Goal: Transaction & Acquisition: Obtain resource

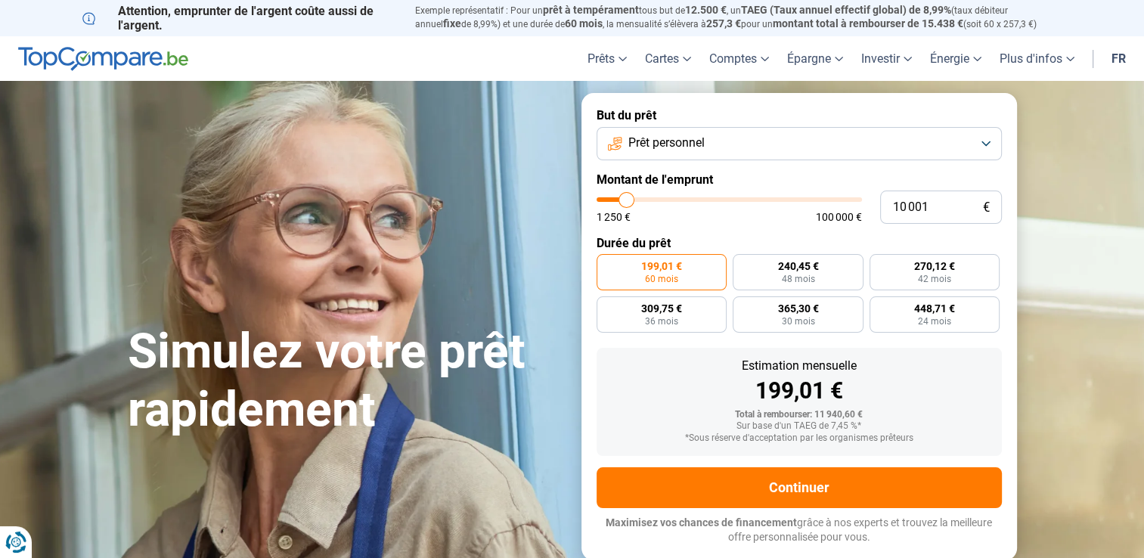
type input "11 000"
type input "11000"
type input "11 250"
type input "11250"
type input "11 750"
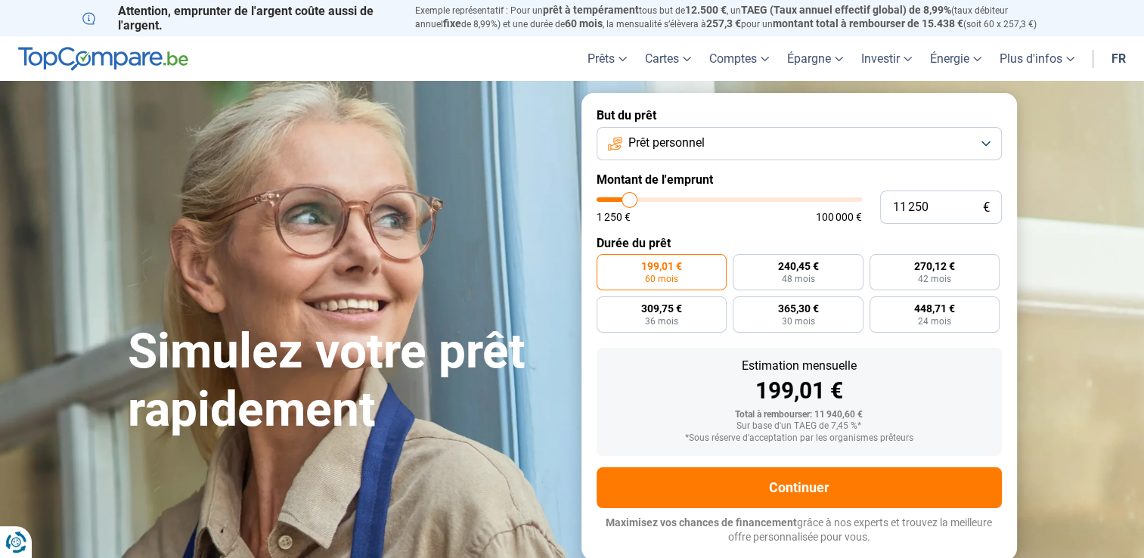
type input "11750"
type input "12 000"
type input "12000"
type input "12 250"
type input "12250"
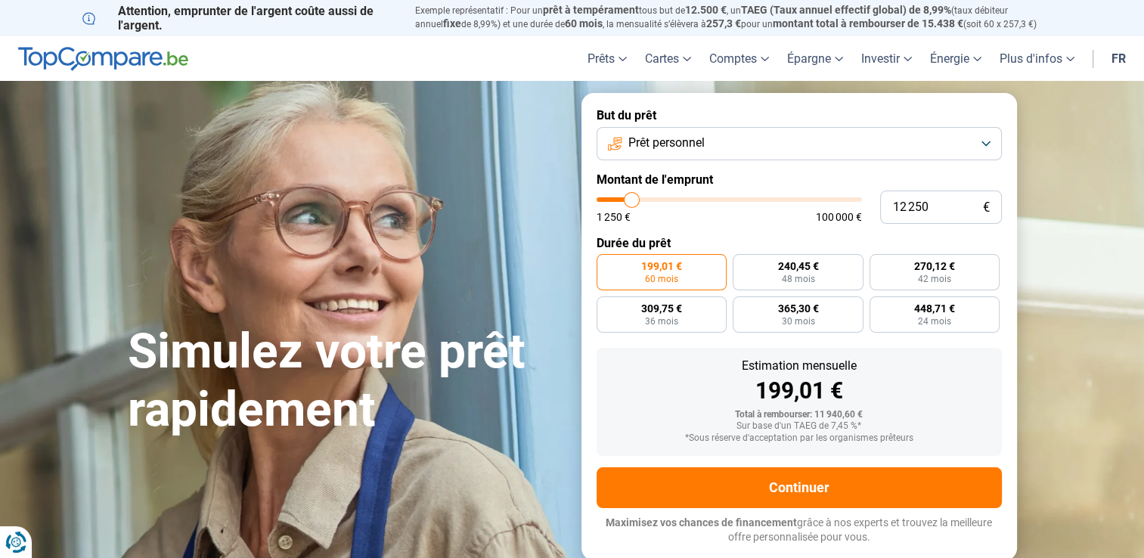
type input "11 250"
type input "11250"
type input "9 750"
type input "9750"
type input "9 250"
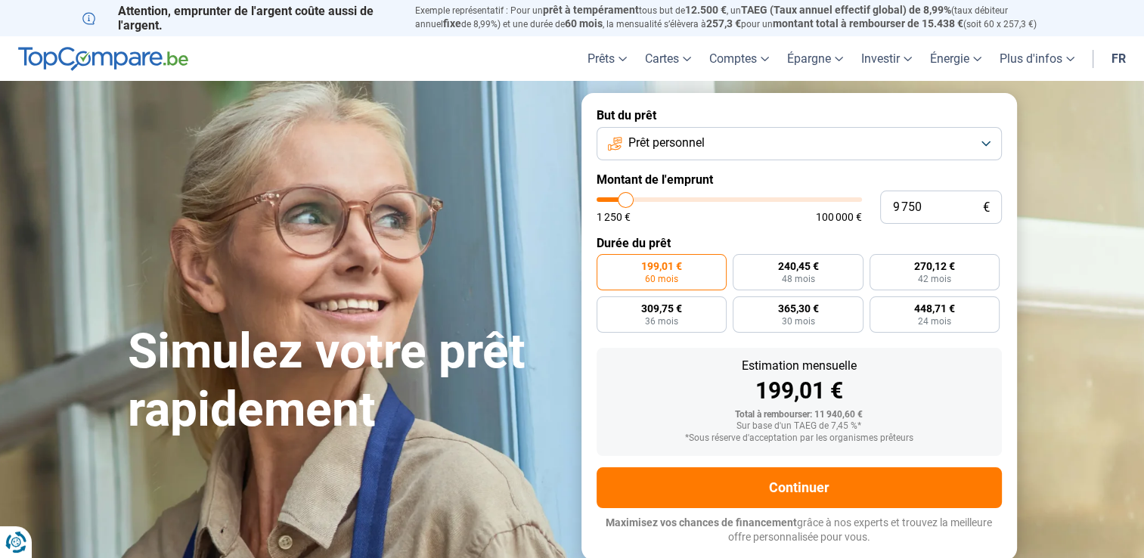
type input "9250"
type input "9 000"
type input "9000"
type input "8 000"
type input "8000"
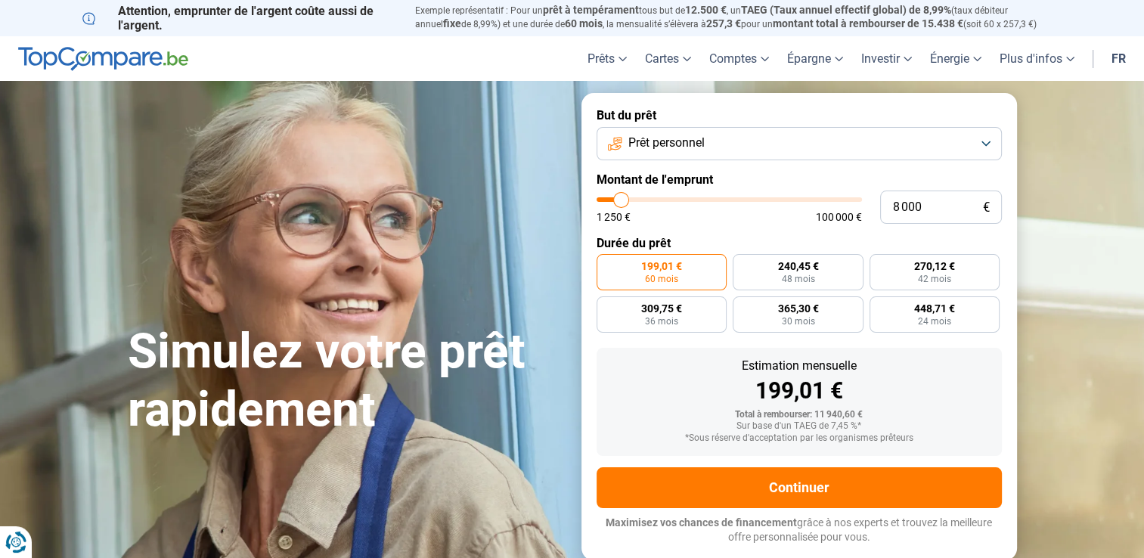
type input "7 000"
type input "7000"
type input "6 750"
type input "6750"
type input "6 500"
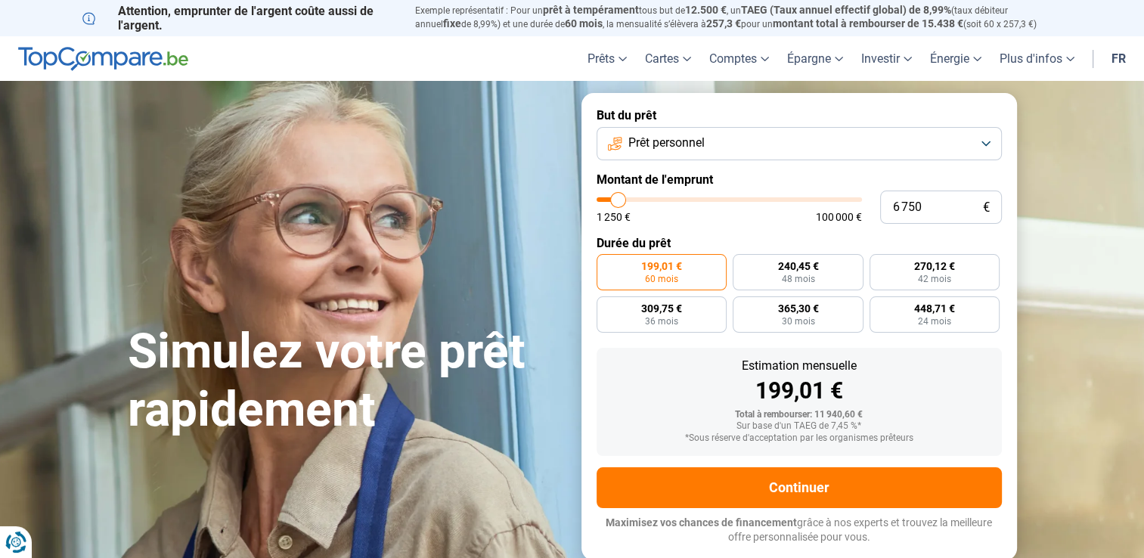
type input "6500"
type input "6 250"
type input "6250"
type input "6 000"
type input "6000"
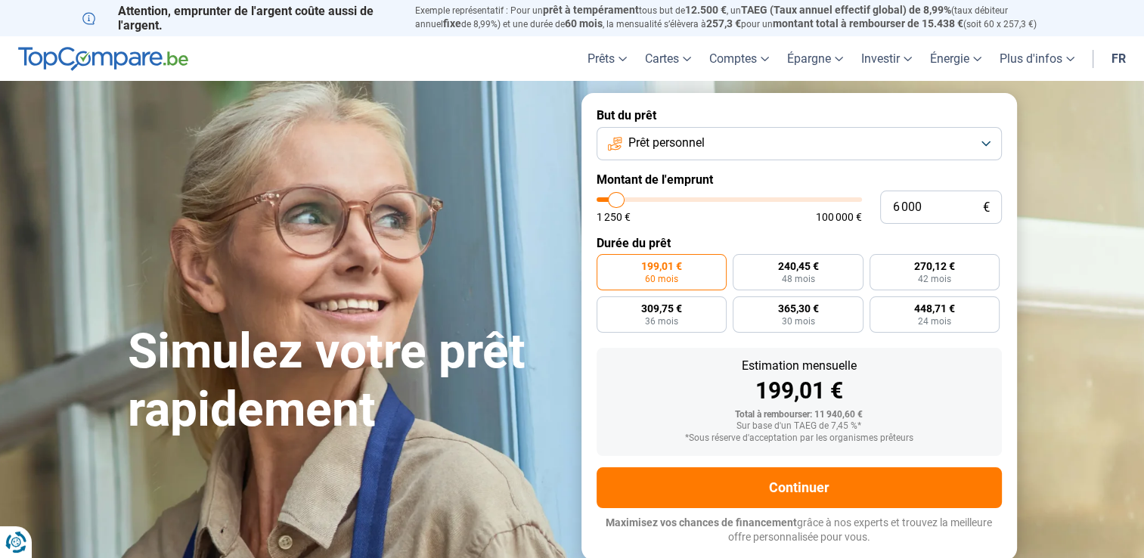
type input "5 750"
type input "5750"
type input "5 500"
type input "5500"
type input "5 250"
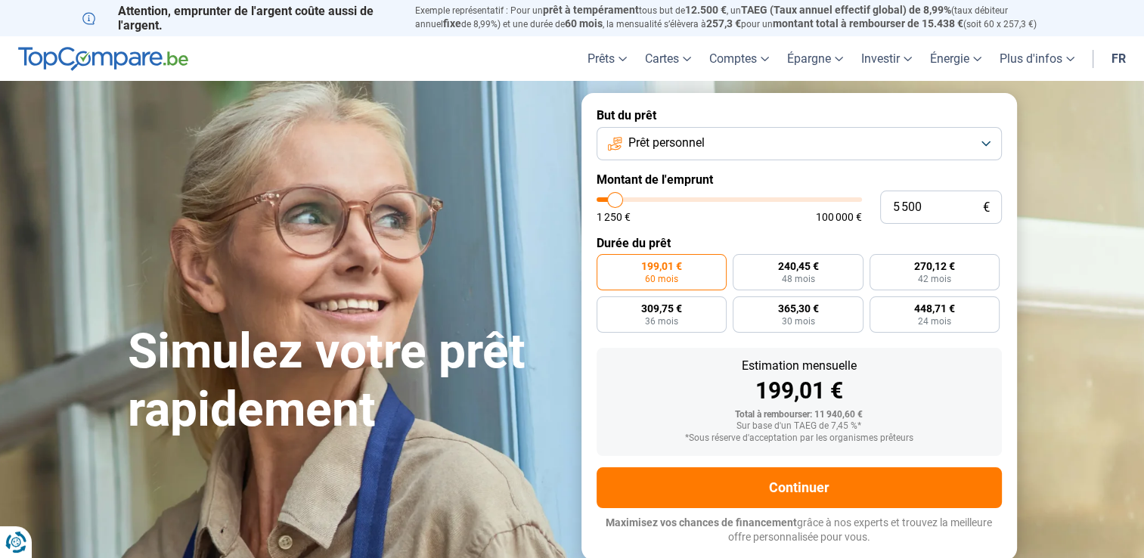
type input "5250"
type input "5 000"
type input "5000"
type input "4 750"
type input "4750"
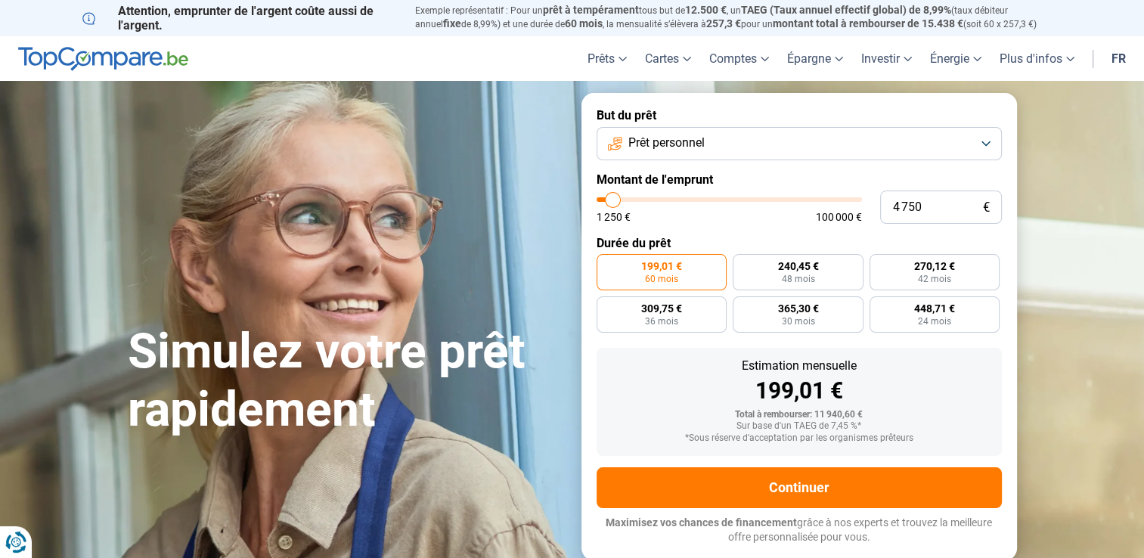
type input "4 250"
type input "4250"
type input "3 750"
type input "3750"
type input "3 500"
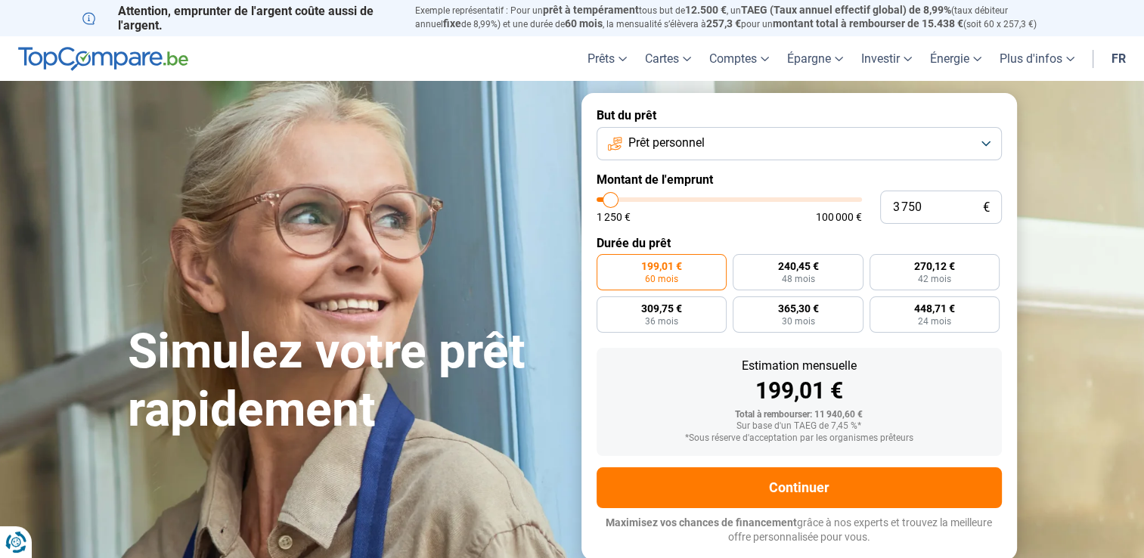
type input "3500"
type input "3 000"
type input "3000"
type input "2 500"
type input "2500"
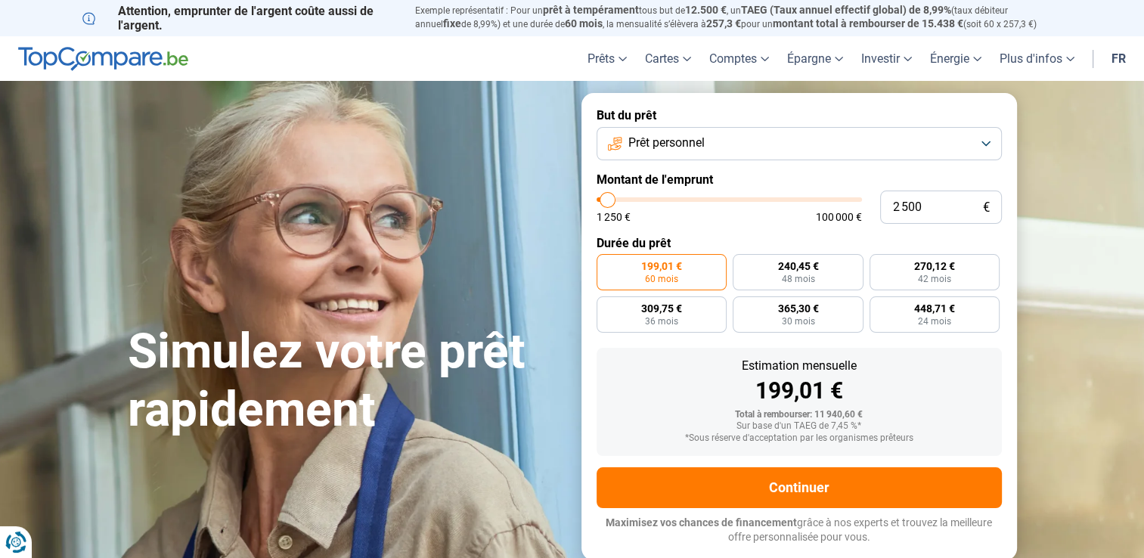
type input "1 500"
type input "1500"
type input "1 250"
drag, startPoint x: 629, startPoint y: 200, endPoint x: 600, endPoint y: 196, distance: 29.1
type input "1250"
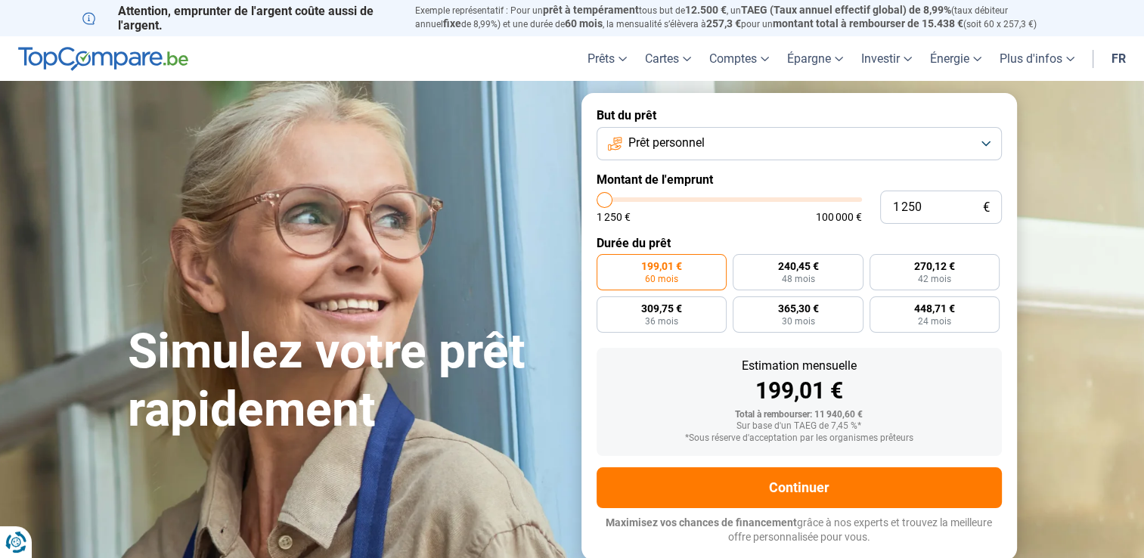
click at [600, 197] on input "range" at bounding box center [728, 199] width 265 height 5
radio input "true"
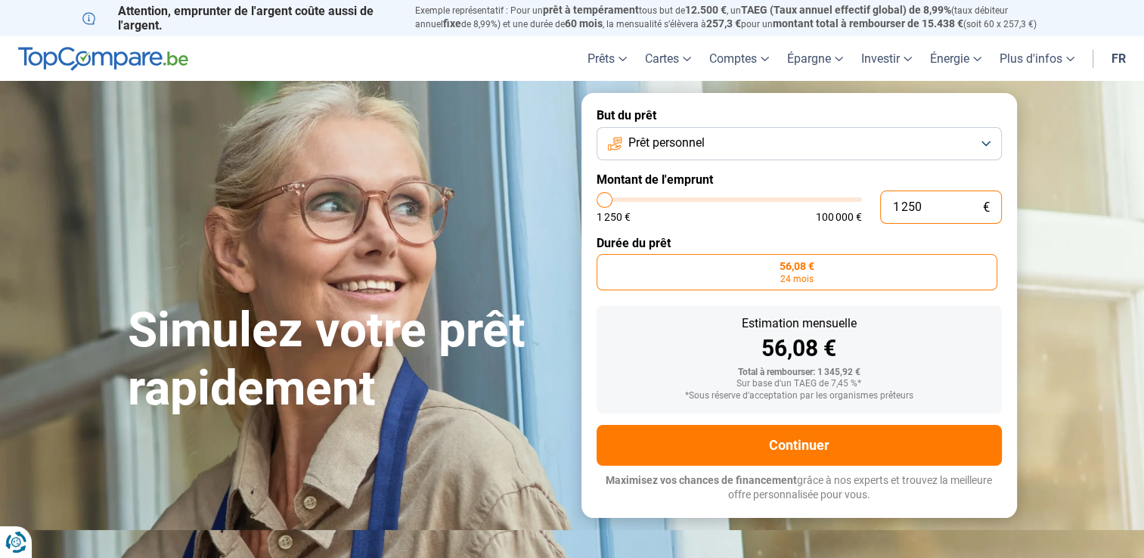
click at [959, 210] on input "1 250" at bounding box center [941, 207] width 122 height 33
type input "125"
type input "1250"
type input "12"
type input "1250"
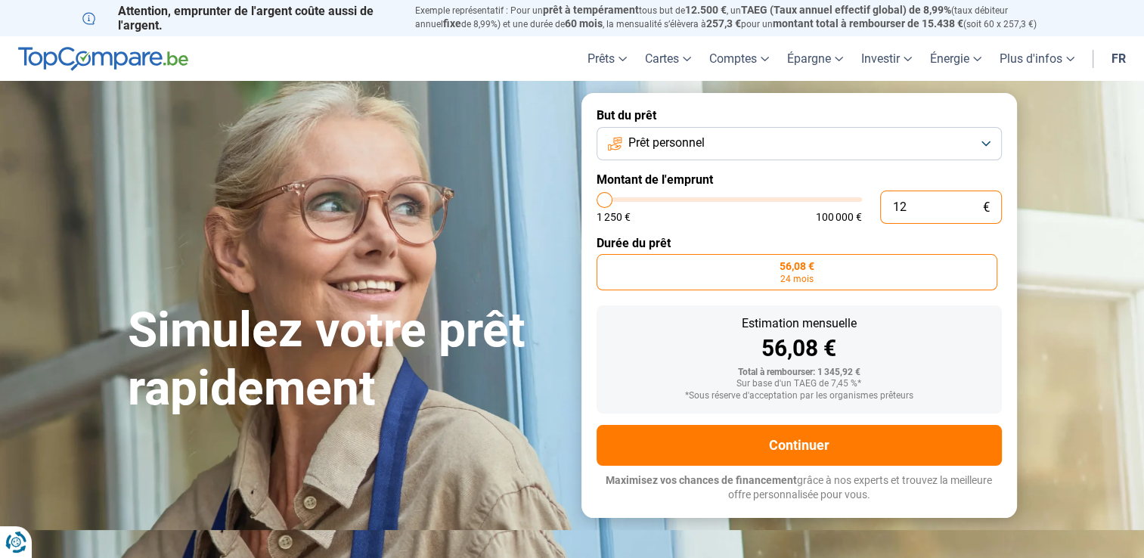
type input "1"
type input "1250"
type input "0"
type input "1250"
type input "1 250"
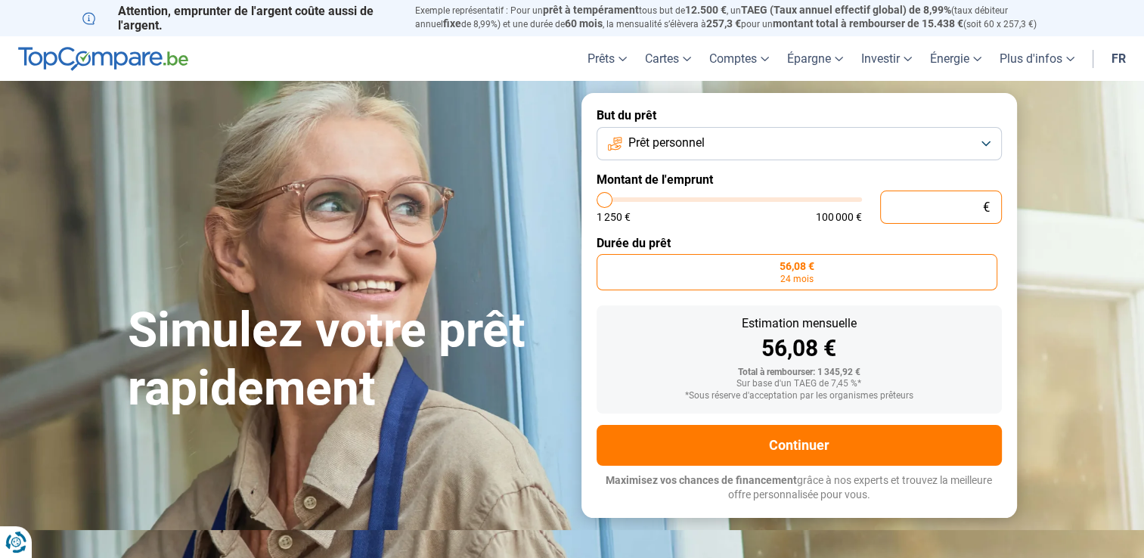
type input "1250"
type input "12 502"
type input "12500"
type input "125 020"
type input "100000"
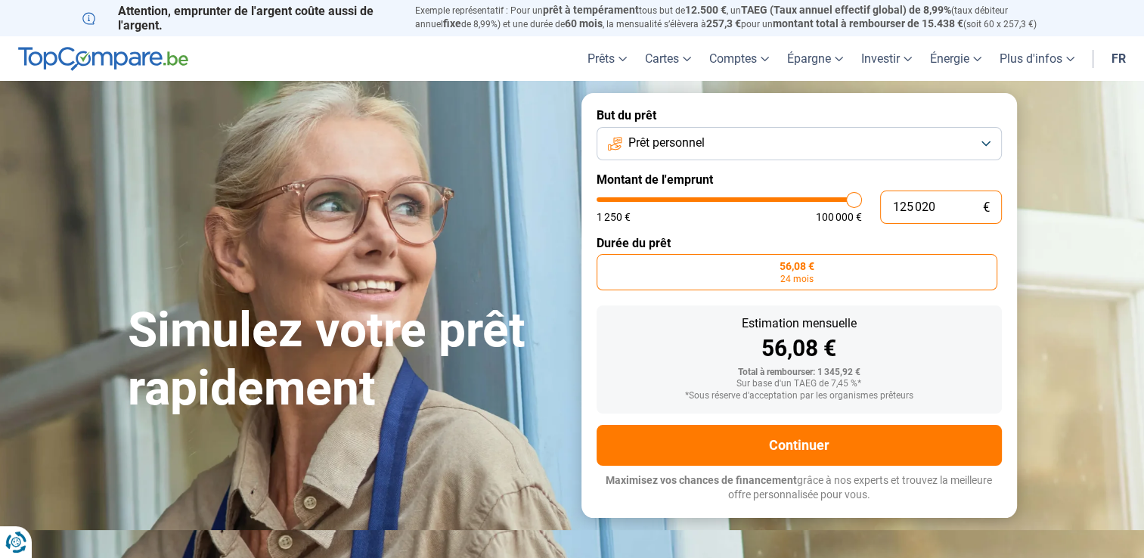
type input "12 502"
type input "12500"
type input "1 250"
type input "1250"
type input "125"
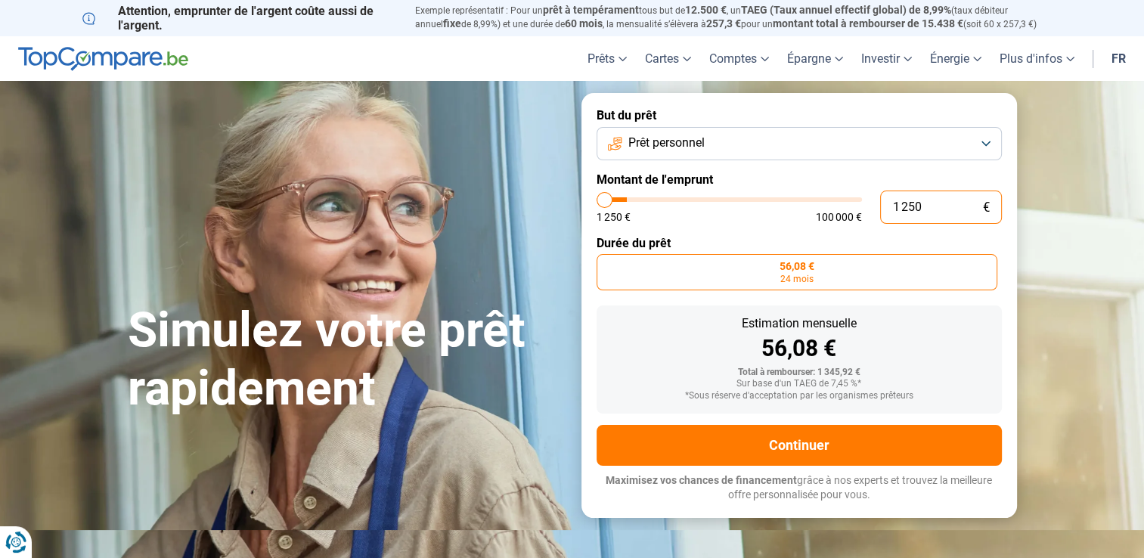
type input "1250"
type input "12"
type input "1250"
type input "1"
type input "1250"
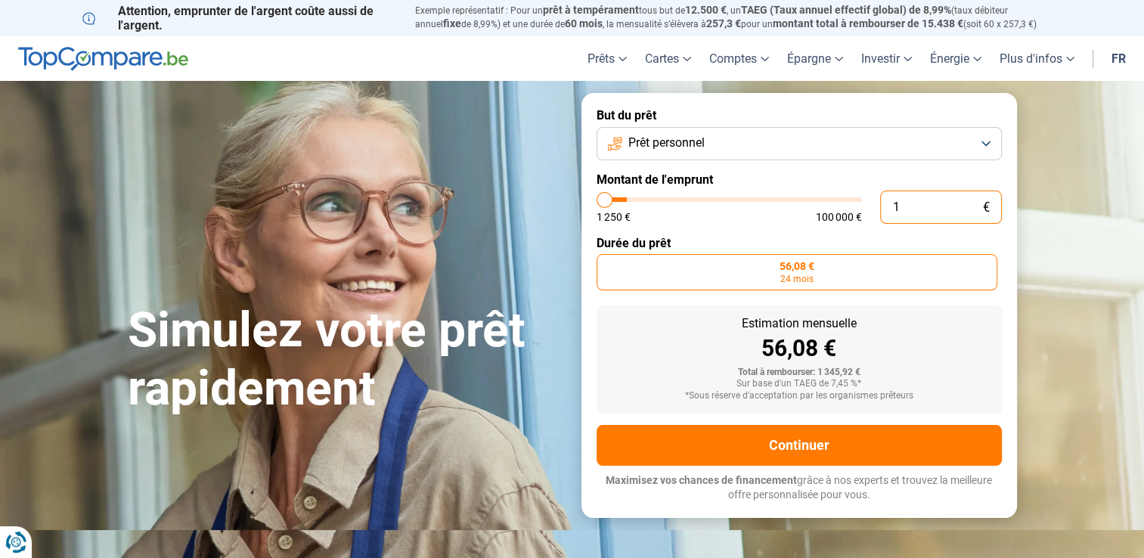
type input "0"
type input "1250"
type input "2"
type input "1250"
type input "1 250"
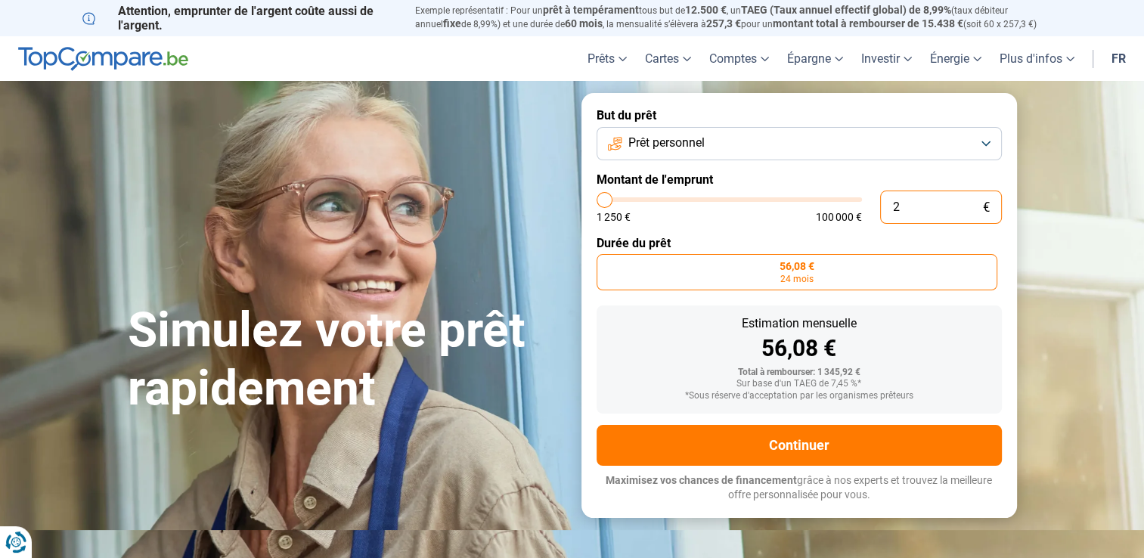
type input "1250"
type input "12 500"
type input "12500"
type input "125 000"
type input "100000"
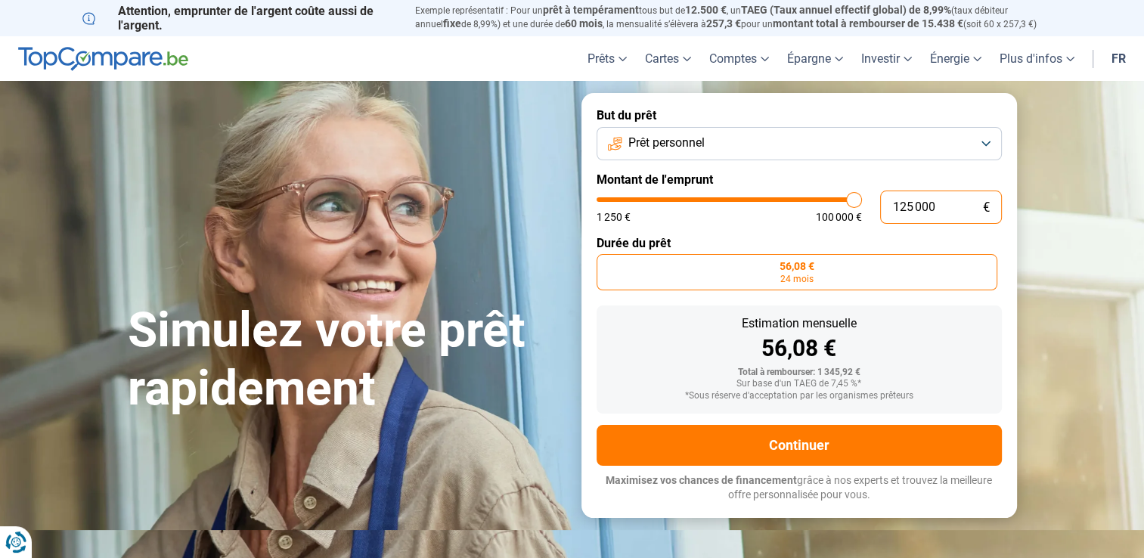
type input "12 500"
type input "12500"
type input "1 250"
type input "1250"
type input "125"
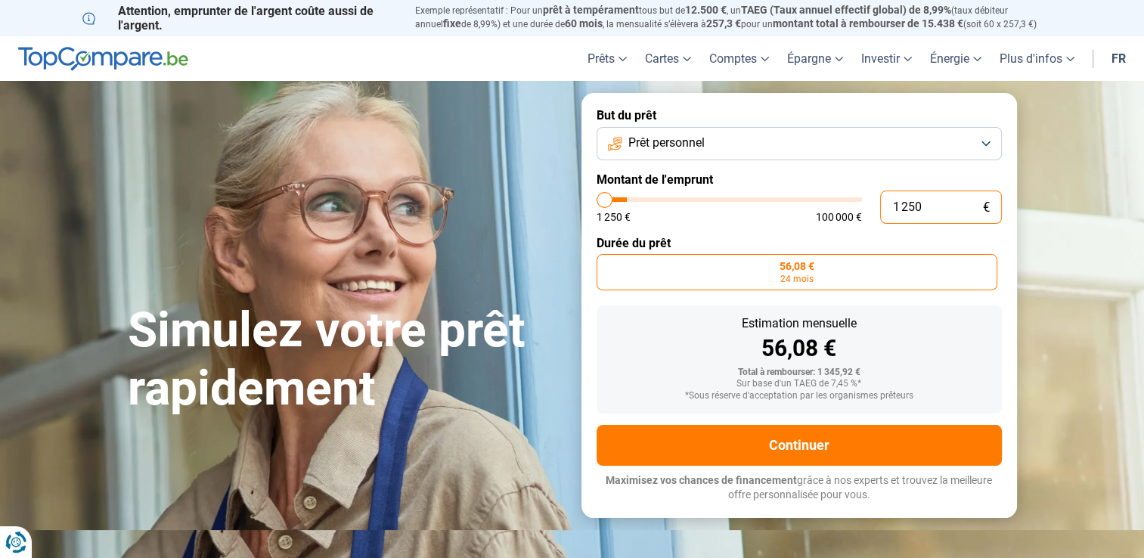
type input "1250"
type input "12"
type input "1250"
type input "1"
type input "1250"
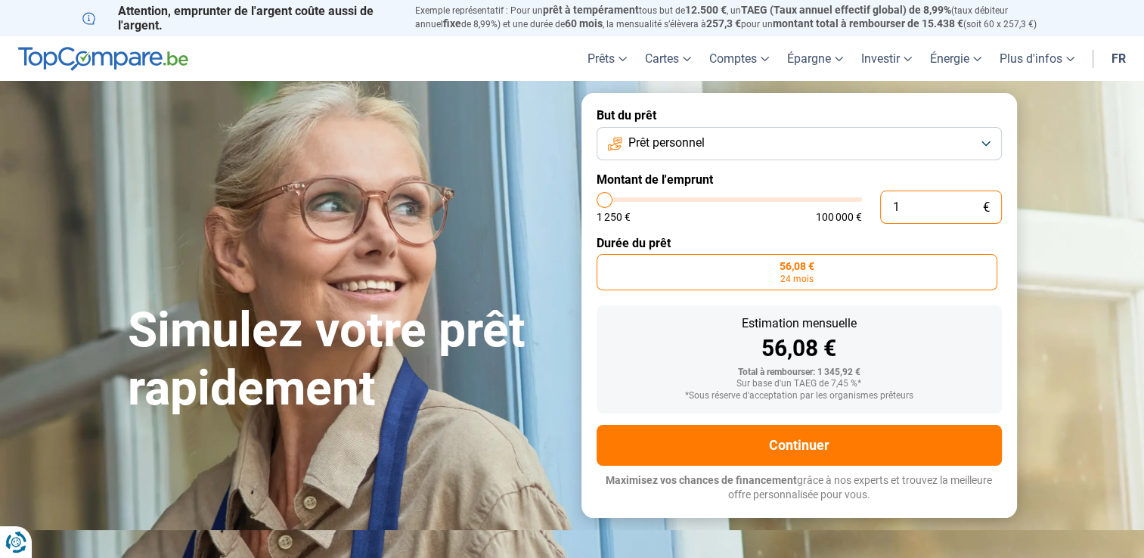
type input "0"
type input "1250"
type input "2"
type input "1250"
type input "2 000"
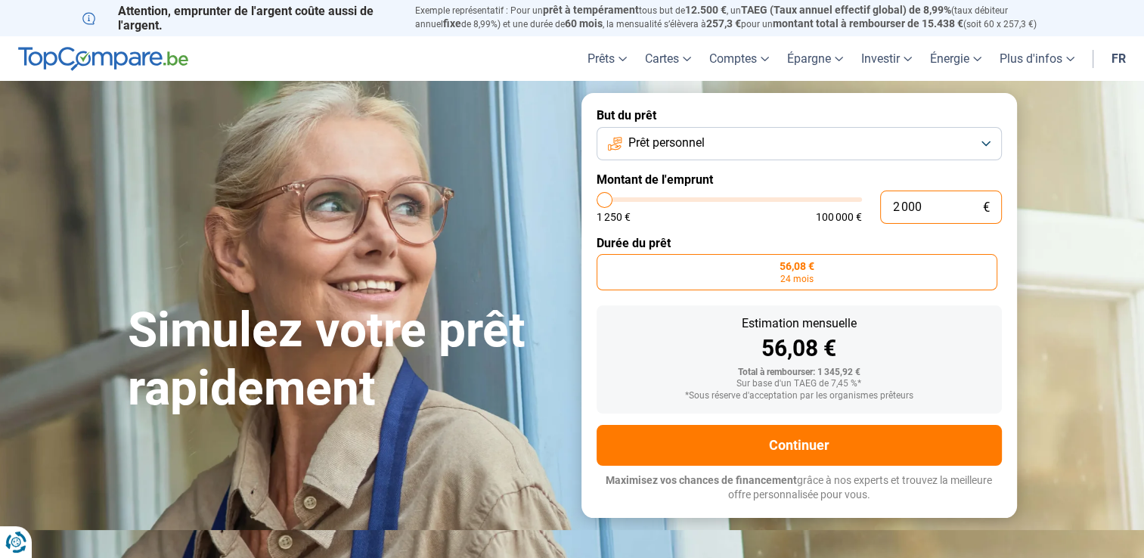
type input "2000"
click at [1004, 252] on form "But du prêt Prêt personnel Montant de l'emprunt 2 000 € 1 250 € 100 000 € Durée…" at bounding box center [798, 305] width 435 height 424
click at [956, 210] on input "2 000" at bounding box center [941, 207] width 122 height 33
type input "200"
type input "1250"
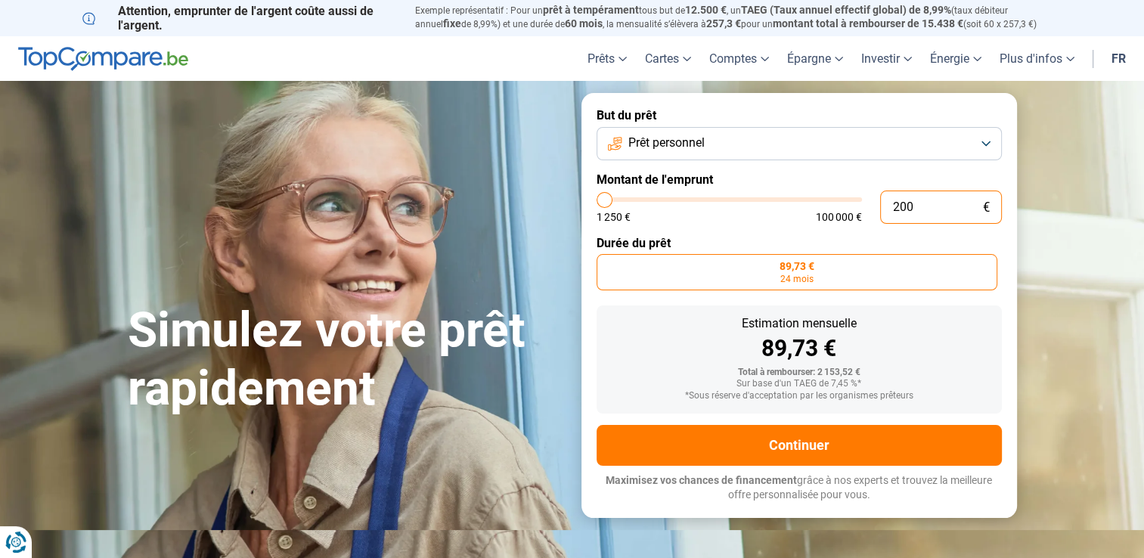
type input "2 000"
type input "2000"
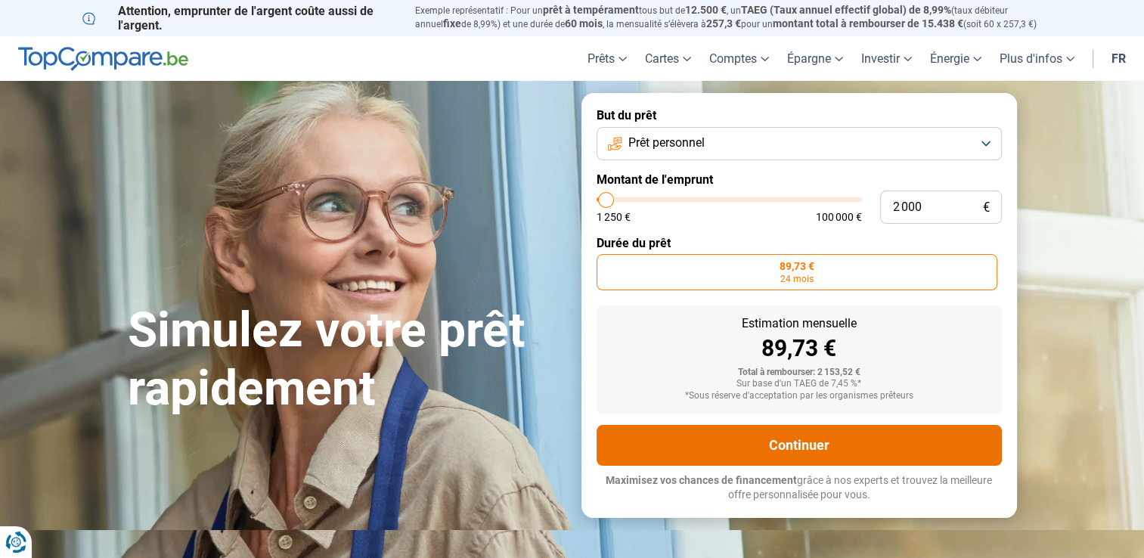
click at [816, 437] on button "Continuer" at bounding box center [798, 445] width 405 height 41
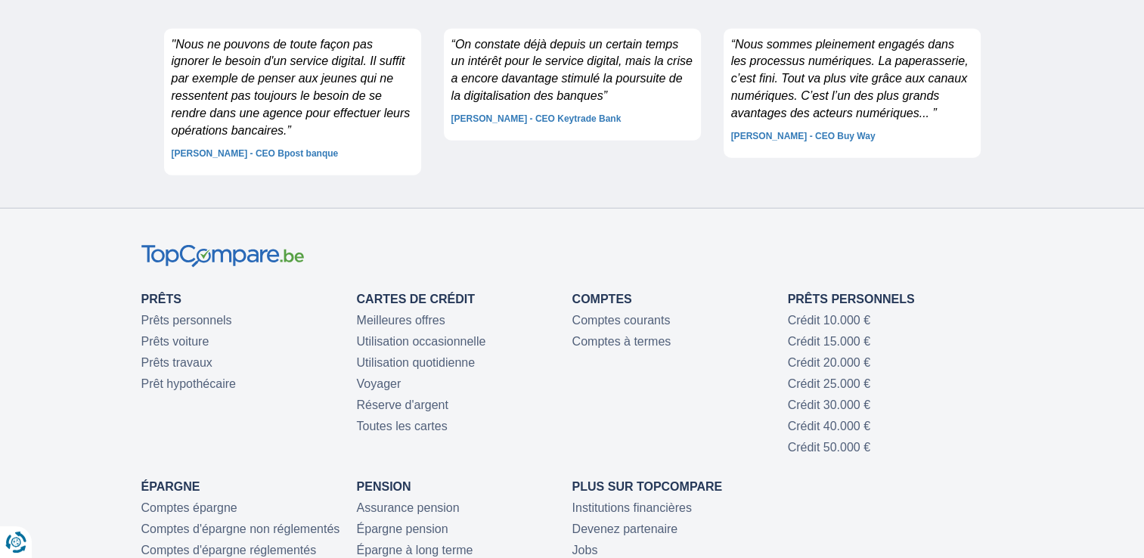
scroll to position [4007, 0]
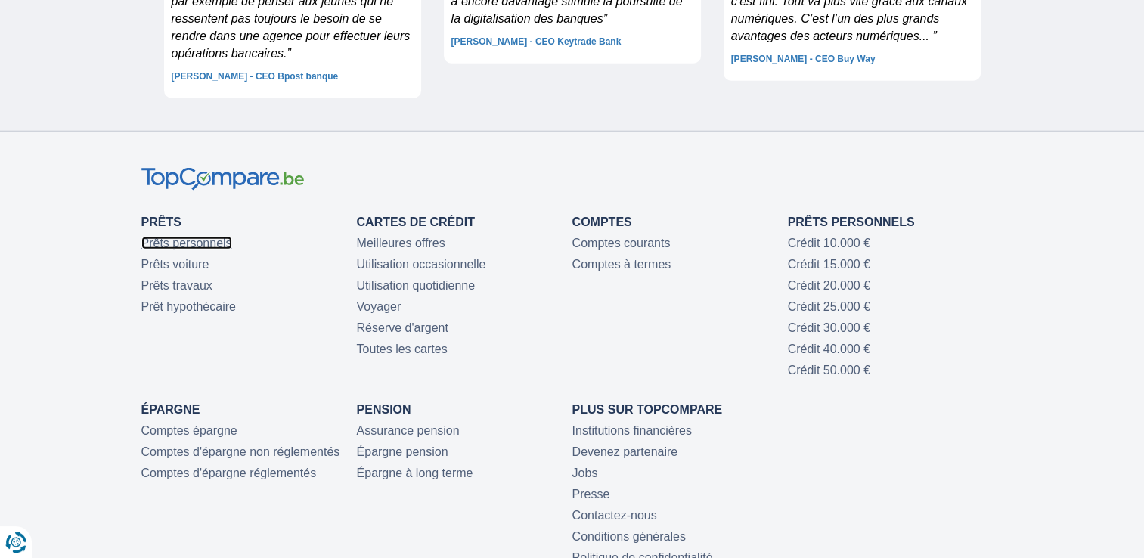
click at [229, 237] on link "Prêts personnels" at bounding box center [186, 243] width 91 height 13
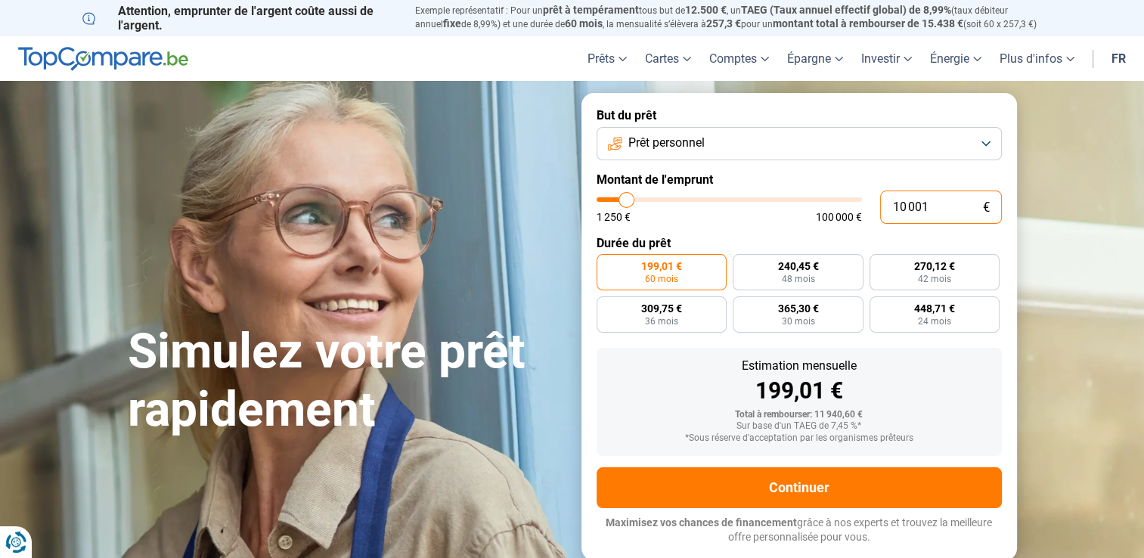
click at [944, 209] on input "10 001" at bounding box center [941, 207] width 122 height 33
type input "1 000"
type input "1250"
type input "100"
type input "1250"
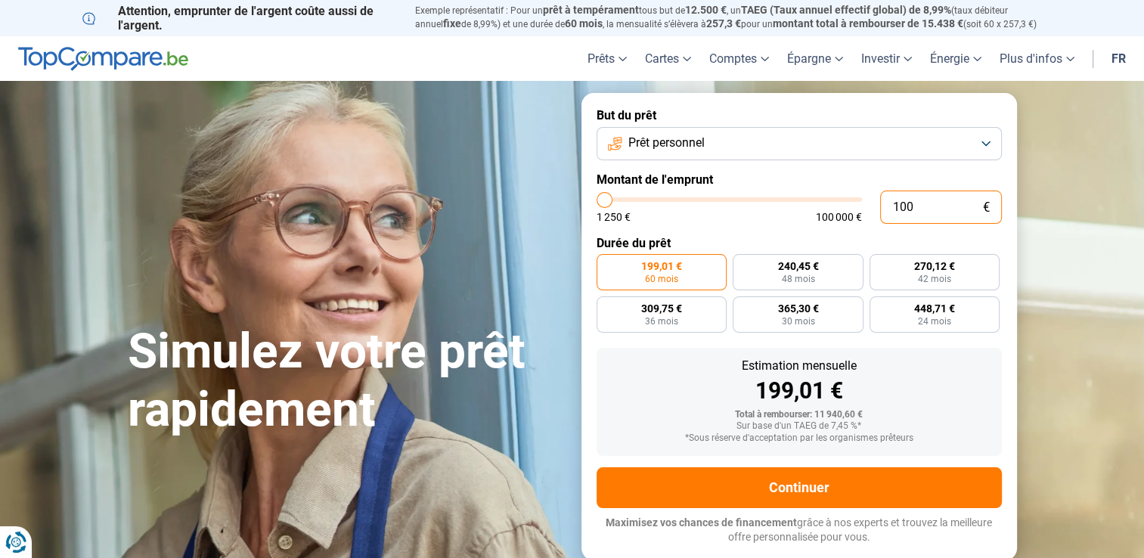
type input "10"
type input "1250"
type input "1"
type input "1250"
type input "0"
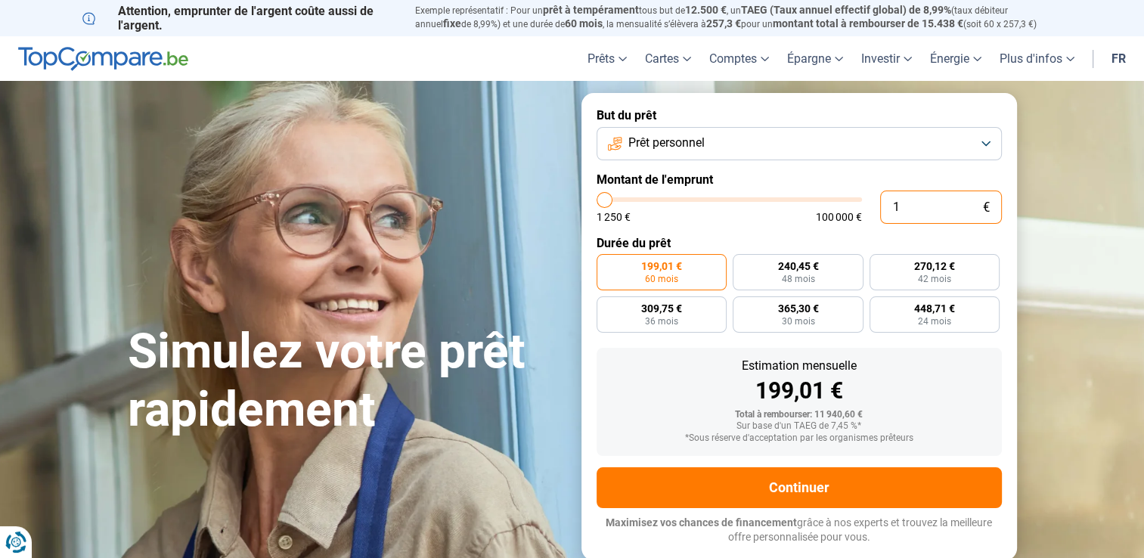
type input "1250"
type input "2"
type input "1250"
type input "20"
type input "1250"
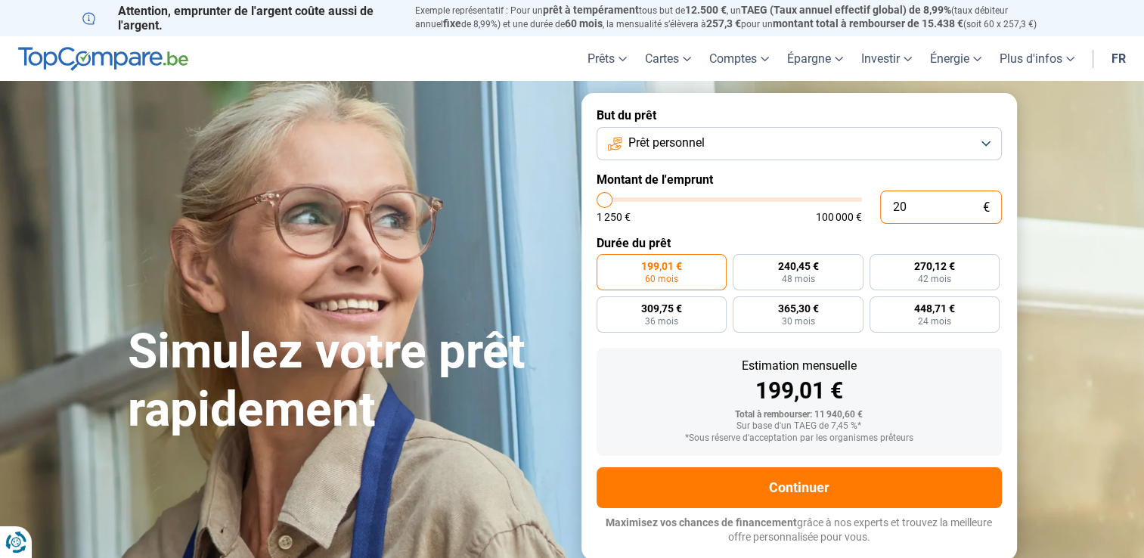
type input "200"
type input "1250"
type input "2 000"
type input "2000"
type input "2 000"
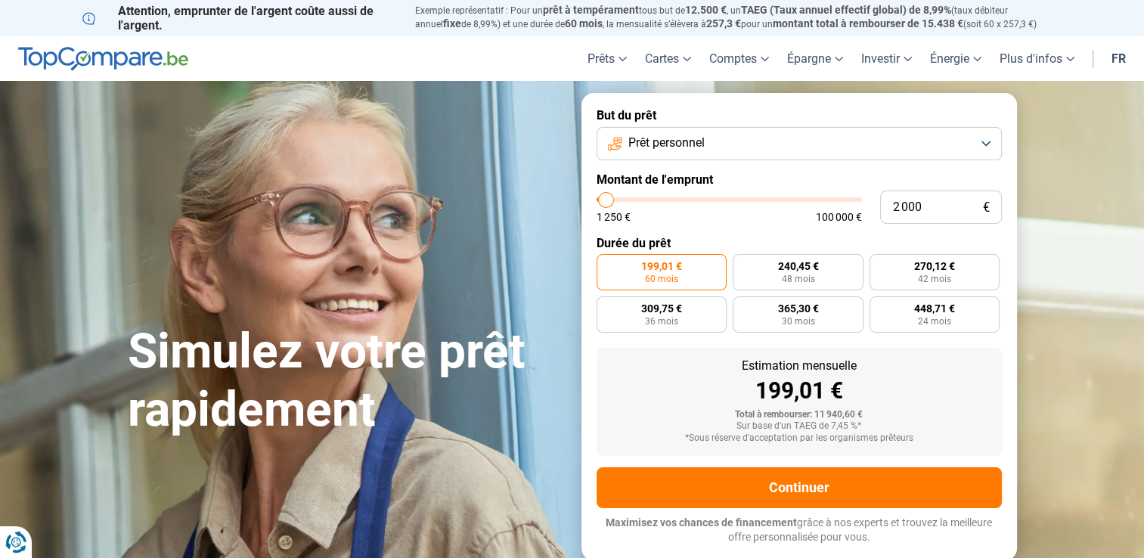
radio input "true"
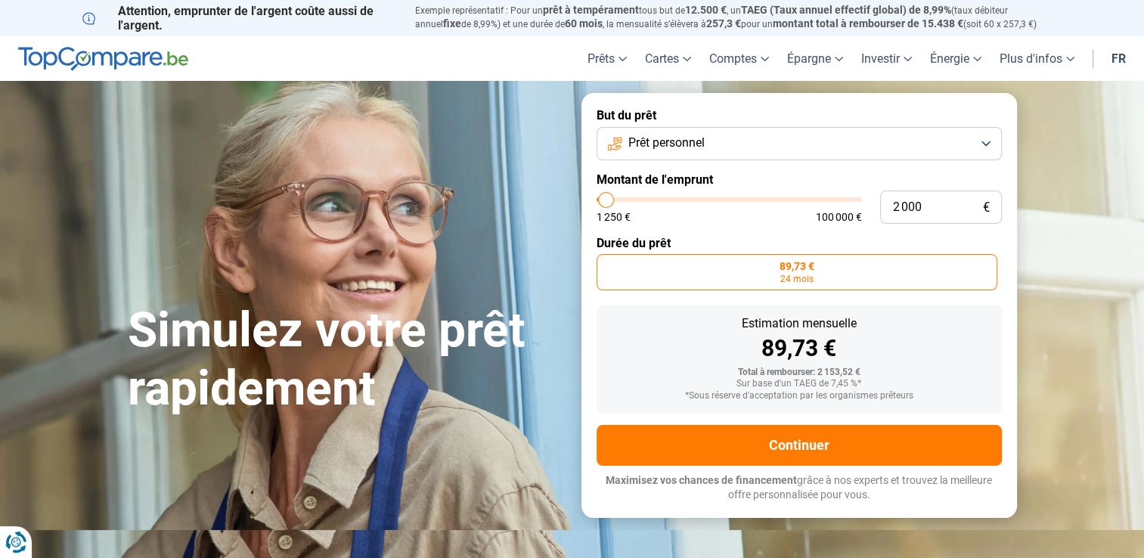
click at [1073, 290] on section "Simulez votre prêt rapidement Simulez votre prêt rapidement But du prêt Prêt pe…" at bounding box center [572, 305] width 1144 height 448
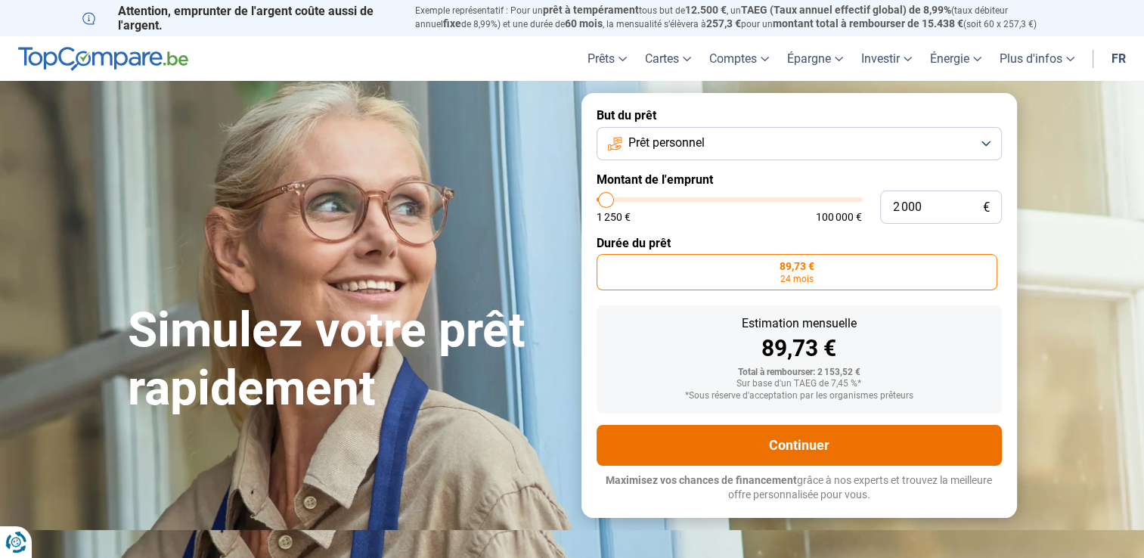
click at [804, 431] on button "Continuer" at bounding box center [798, 445] width 405 height 41
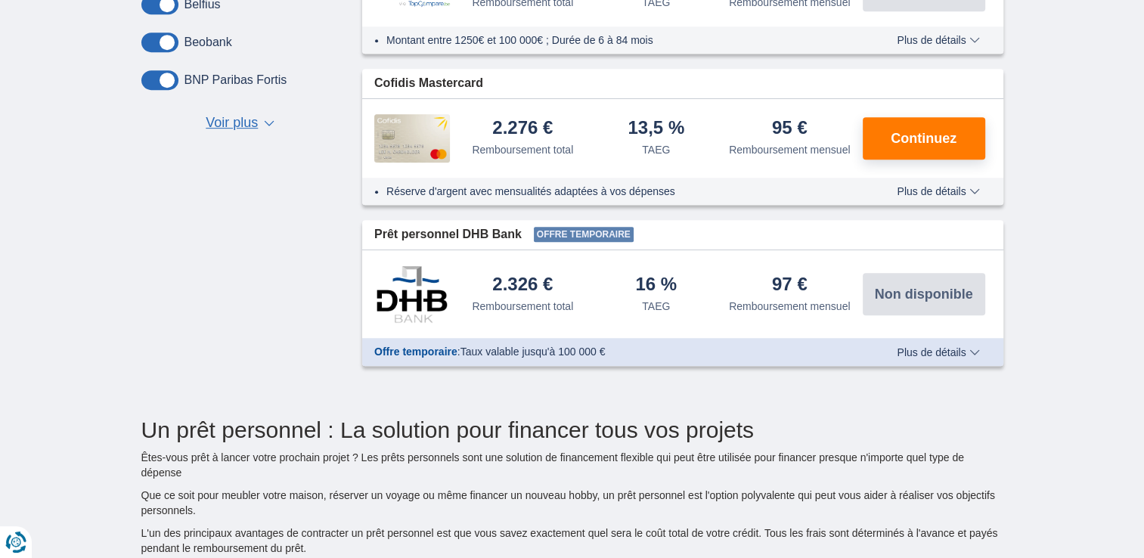
scroll to position [832, 0]
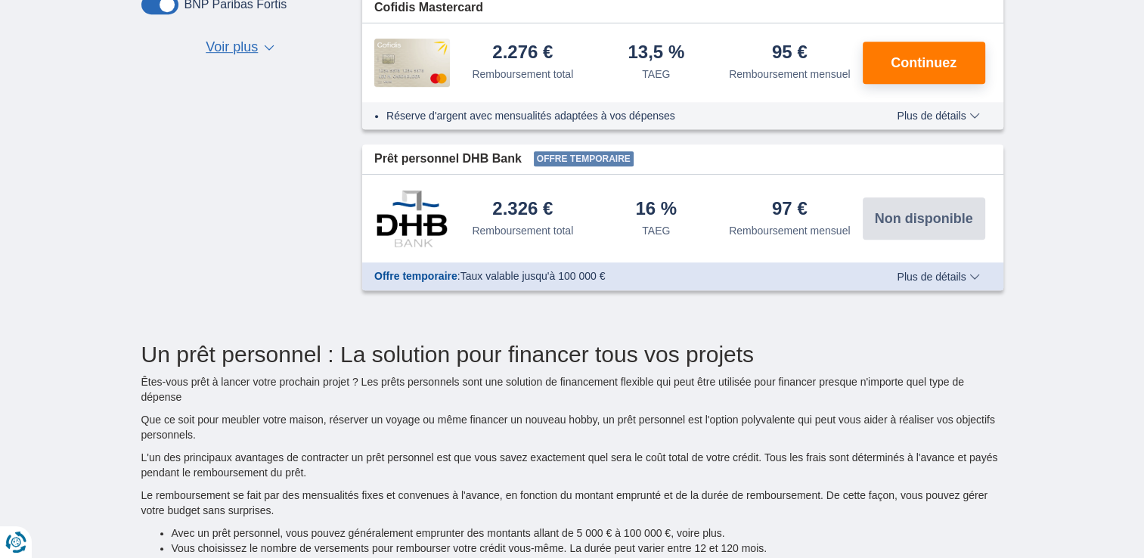
click at [947, 274] on span "Plus de détails" at bounding box center [938, 276] width 82 height 11
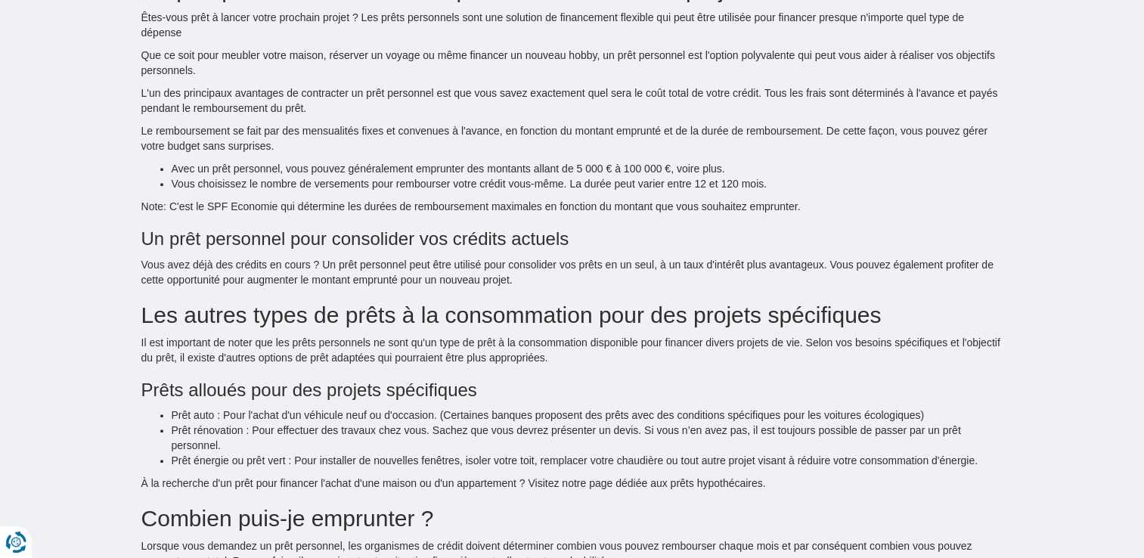
scroll to position [1814, 0]
